Goal: Information Seeking & Learning: Learn about a topic

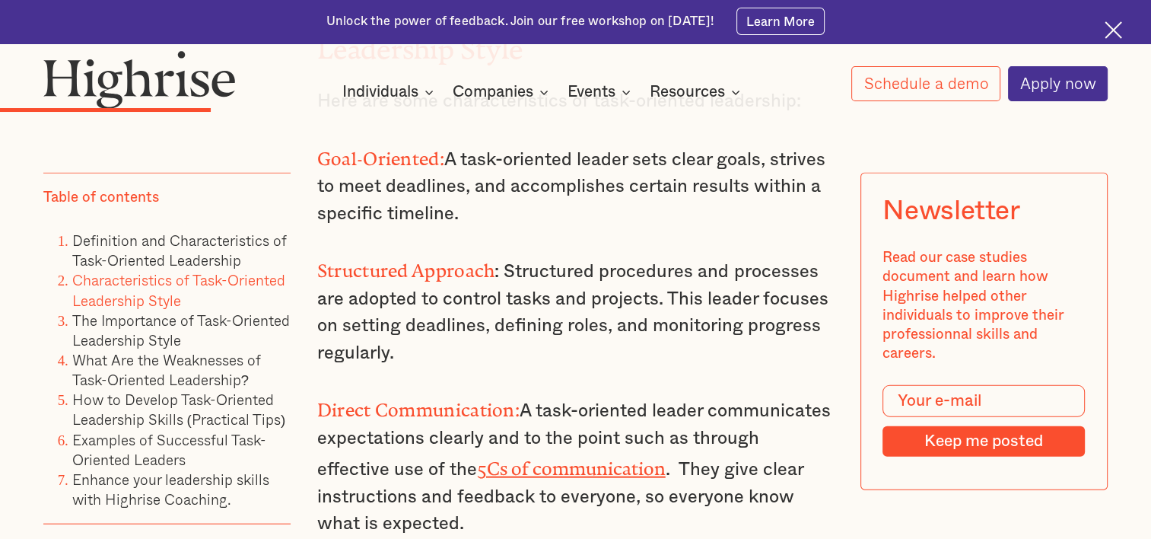
scroll to position [3230, 0]
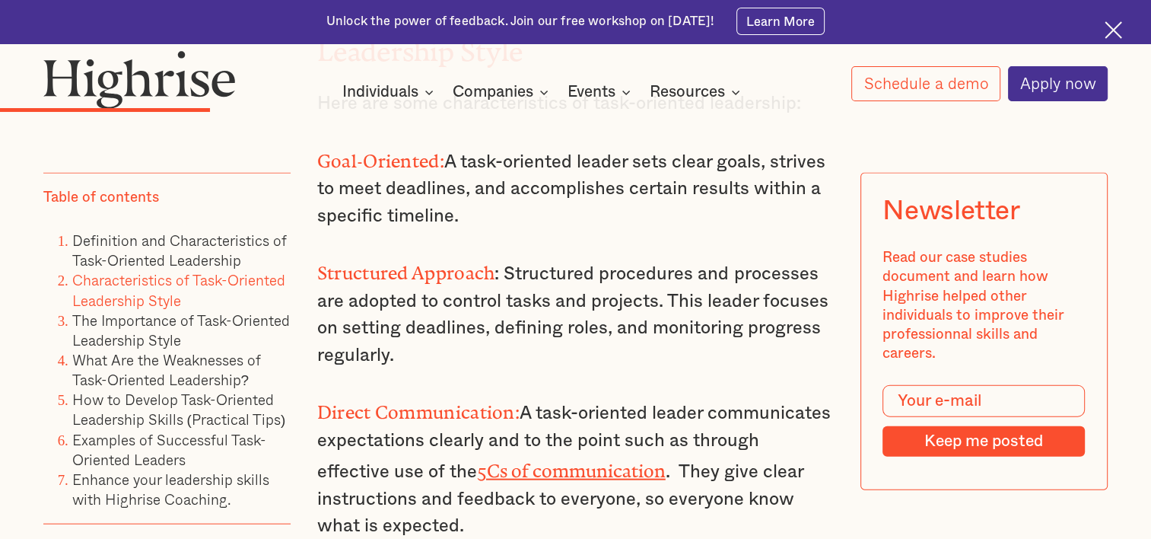
click at [526, 394] on p "Direct Communication: A task-oriented leader communicates expectations clearly …" at bounding box center [575, 466] width 517 height 145
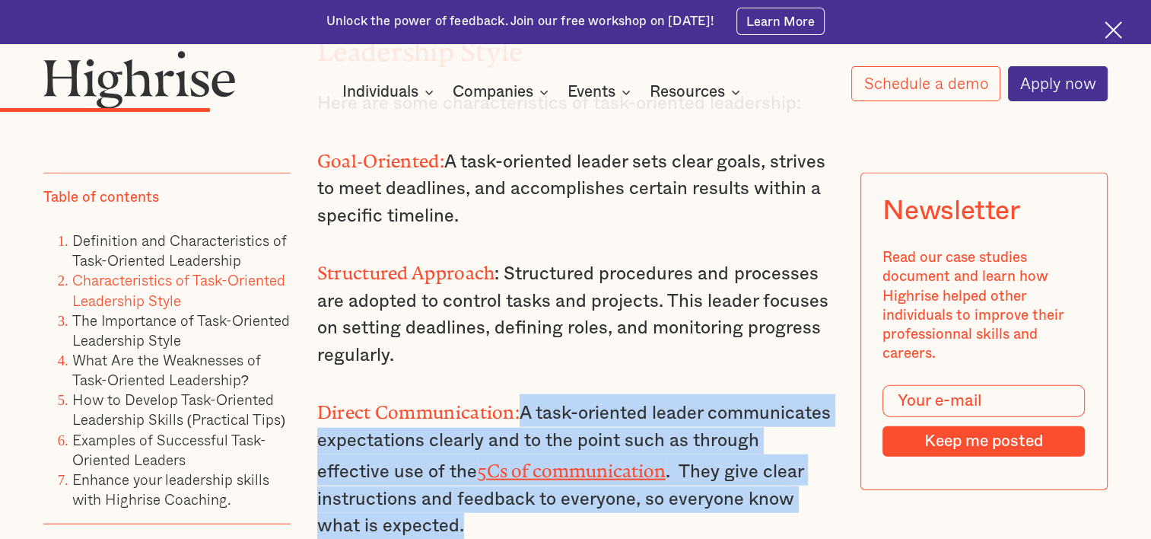
drag, startPoint x: 521, startPoint y: 358, endPoint x: 547, endPoint y: 466, distance: 111.3
click at [547, 466] on p "Direct Communication: A task-oriented leader communicates expectations clearly …" at bounding box center [575, 466] width 517 height 145
copy p "A task-oriented leader communicates expectations clearly and to the point such …"
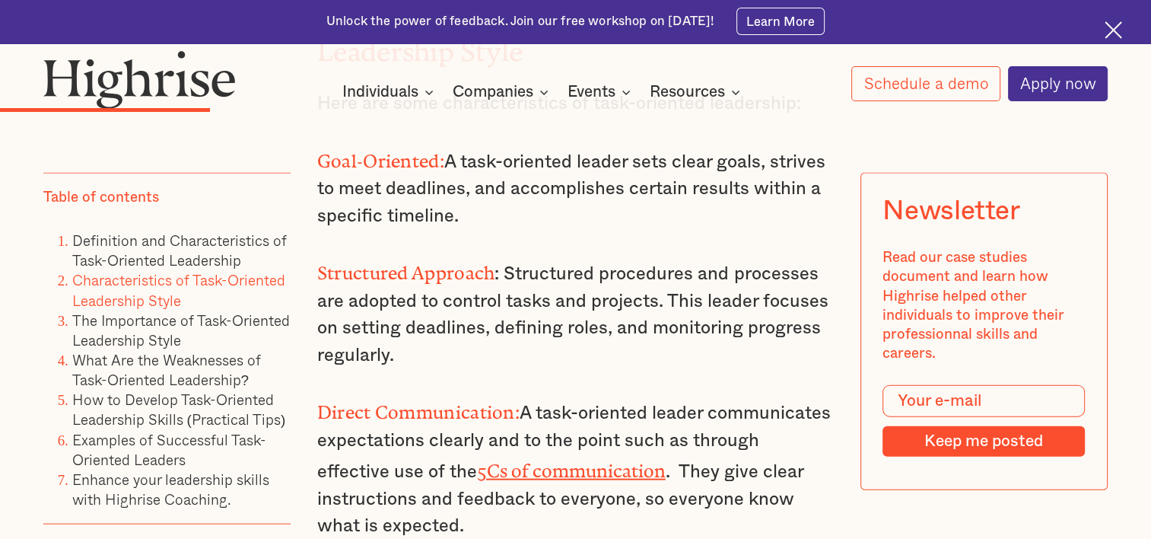
click at [496, 257] on p "Structured Approach : Structured procedures and processes are adopted to contro…" at bounding box center [575, 312] width 517 height 114
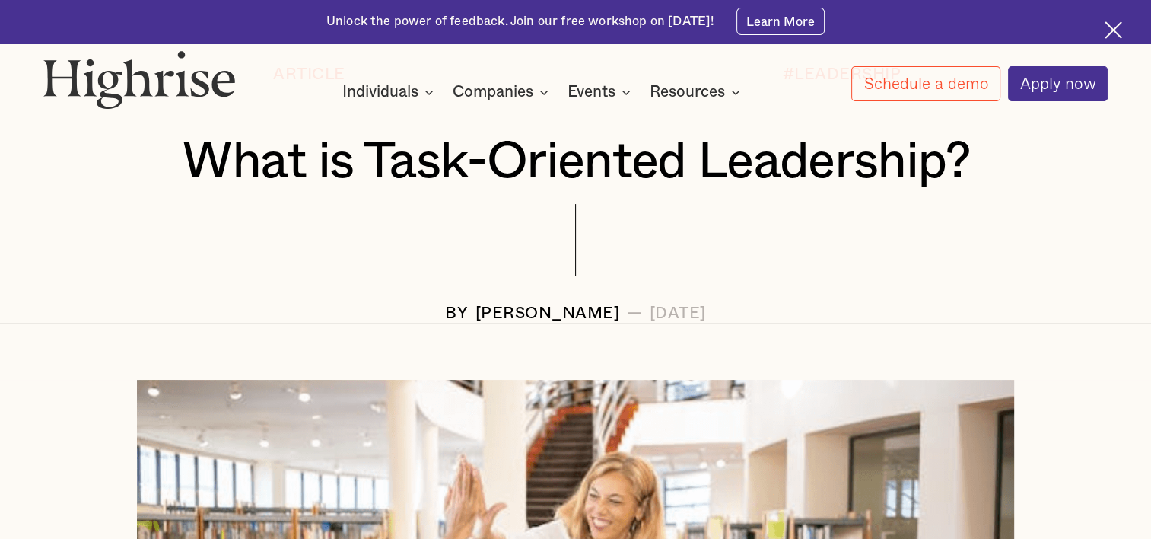
scroll to position [224, 0]
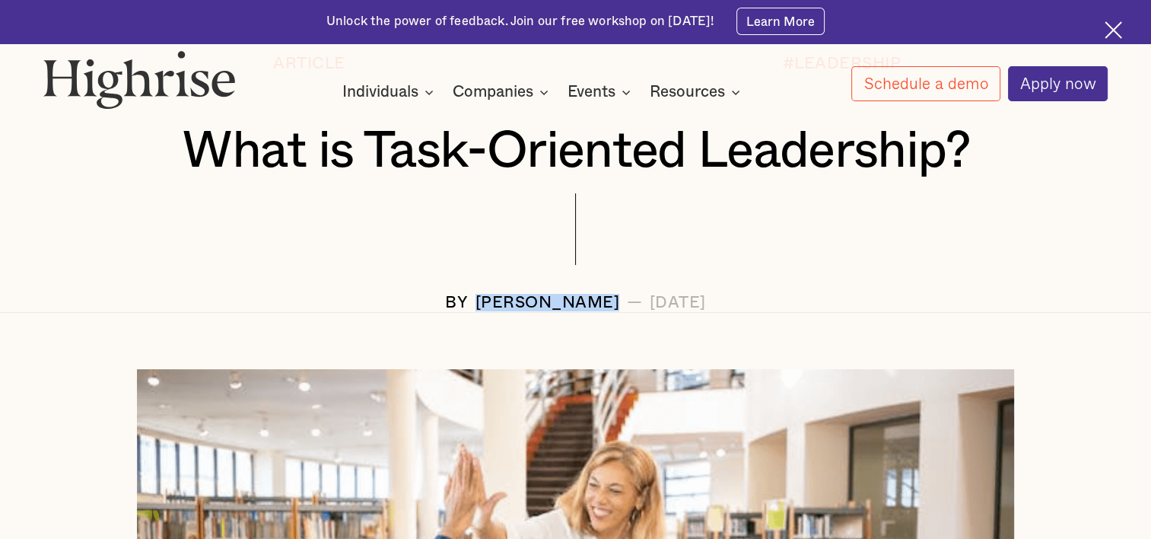
drag, startPoint x: 444, startPoint y: 306, endPoint x: 593, endPoint y: 306, distance: 148.4
click at [593, 306] on div "[PERSON_NAME]" at bounding box center [548, 303] width 145 height 18
copy div "[PERSON_NAME]"
click at [183, 140] on h1 "What is Task-Oriented Leadership?" at bounding box center [576, 151] width 976 height 56
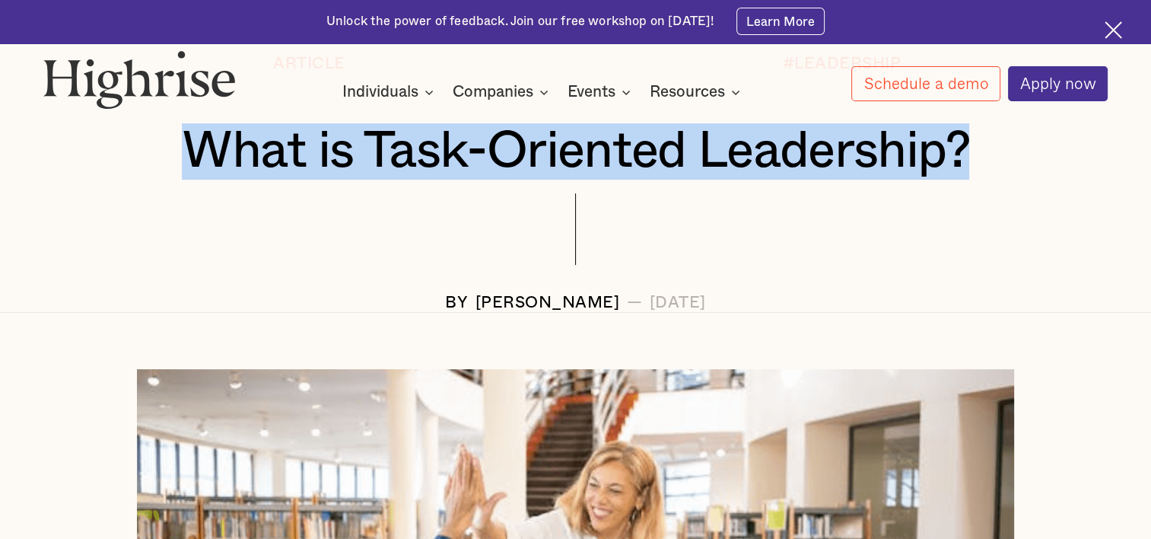
drag, startPoint x: 177, startPoint y: 151, endPoint x: 972, endPoint y: 170, distance: 795.5
click at [972, 170] on h1 "What is Task-Oriented Leadership?" at bounding box center [576, 151] width 976 height 56
copy h1 "What is Task-Oriented Leadership?"
